Goal: Task Accomplishment & Management: Manage account settings

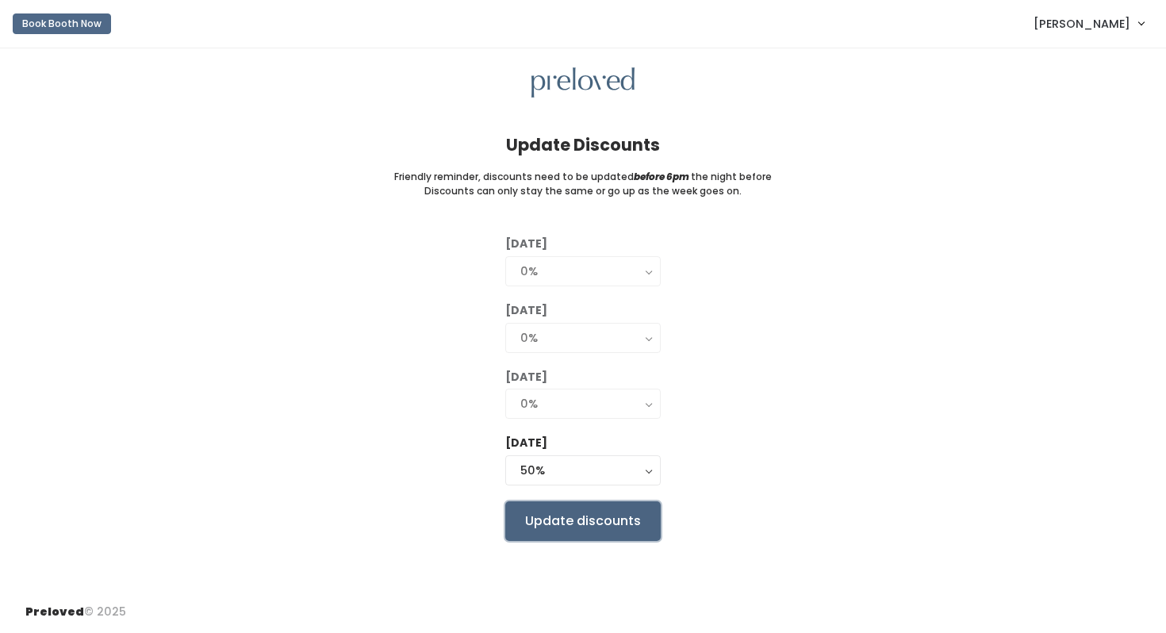
click at [555, 524] on input "Update discounts" at bounding box center [582, 521] width 155 height 40
